Goal: Ask a question

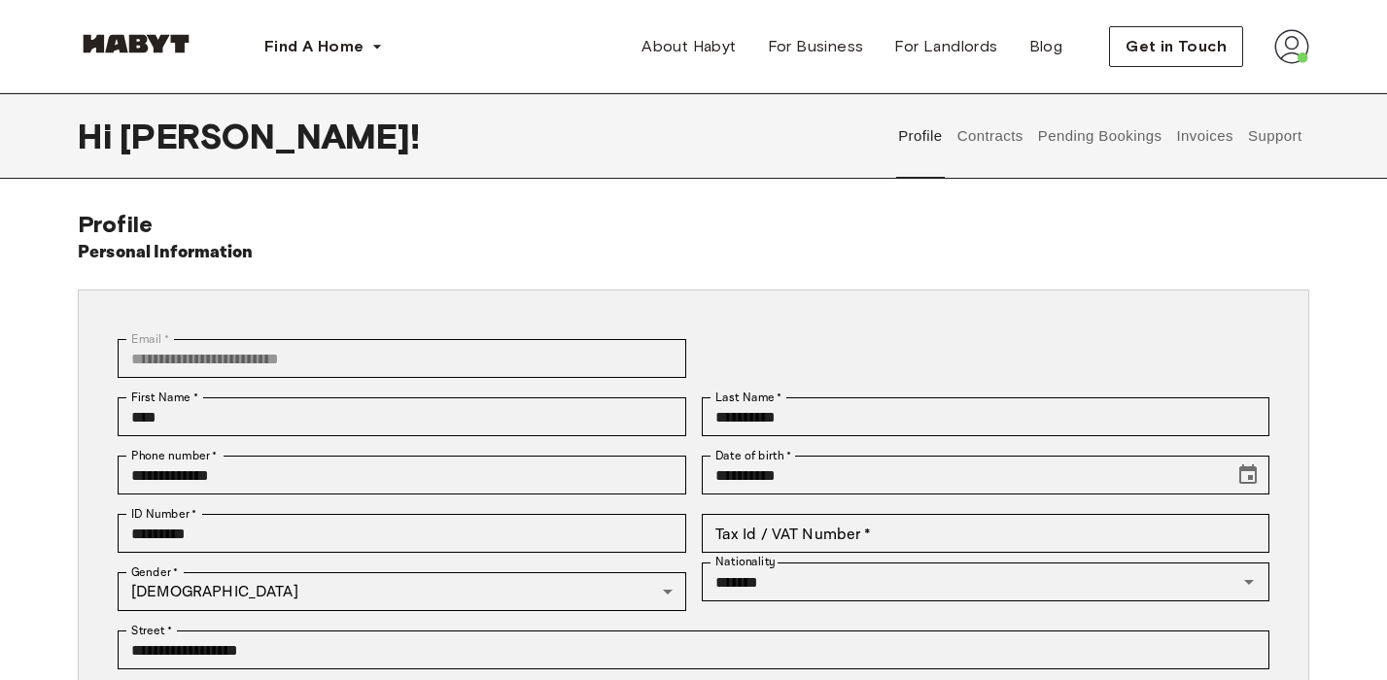
click at [1292, 132] on button "Support" at bounding box center [1274, 136] width 59 height 86
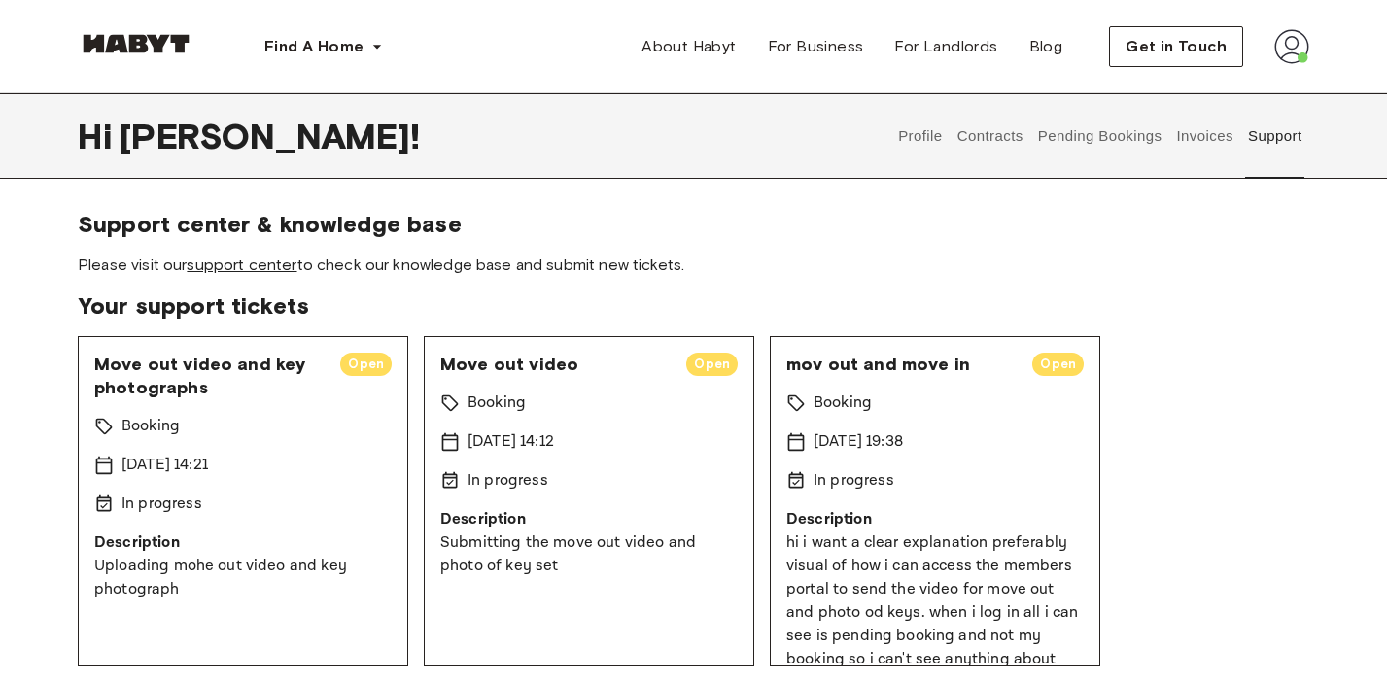
click at [227, 265] on link "support center" at bounding box center [242, 265] width 110 height 18
